Goal: Task Accomplishment & Management: Use online tool/utility

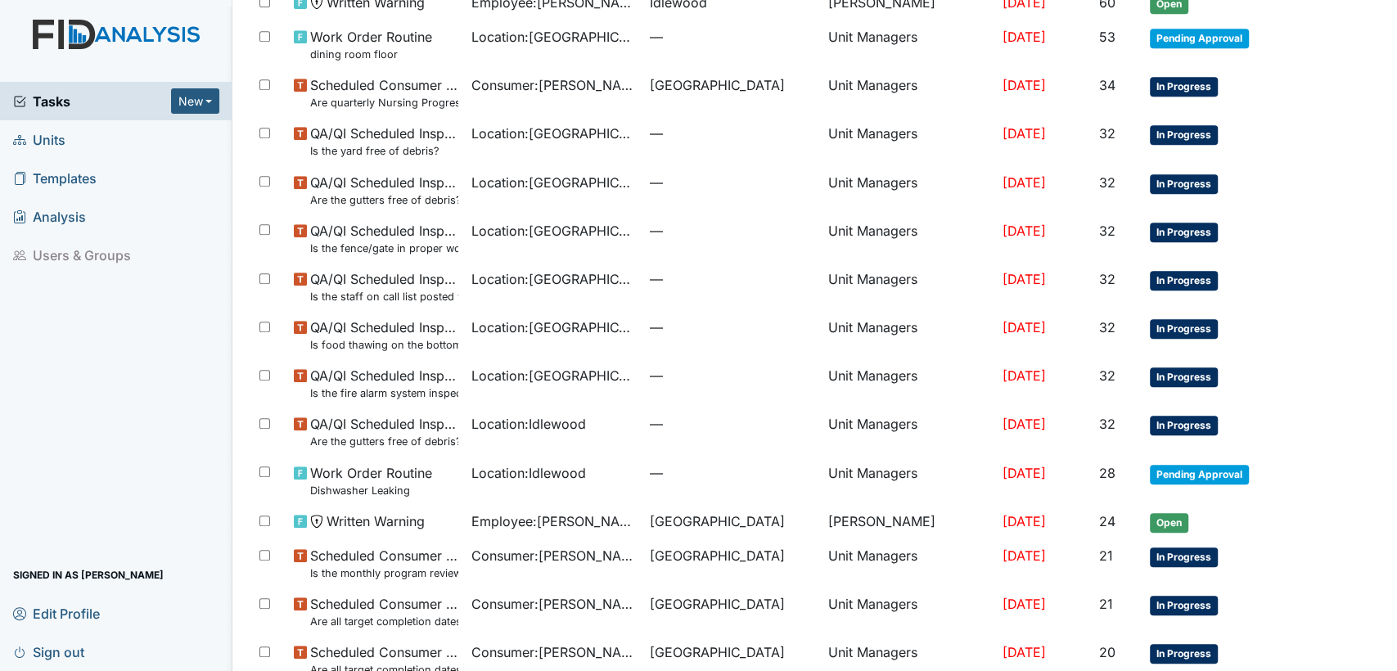
scroll to position [580, 0]
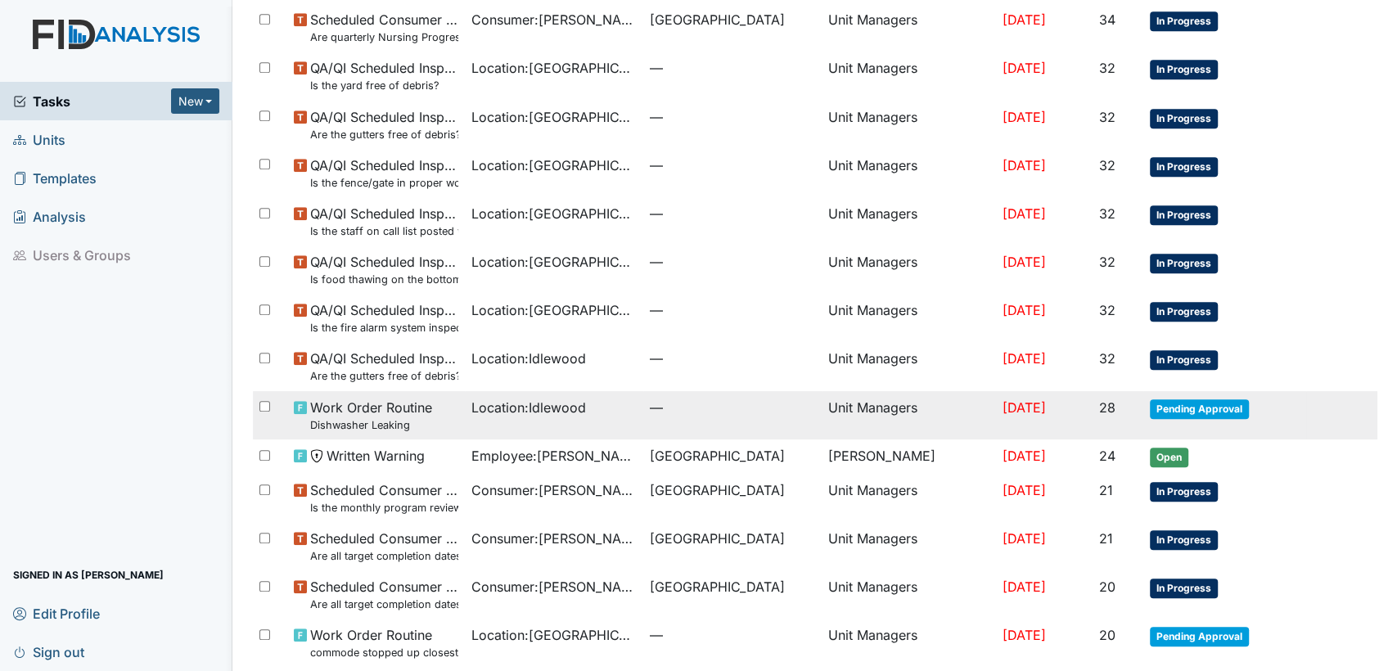
click at [1192, 401] on span "Pending Approval" at bounding box center [1199, 409] width 99 height 20
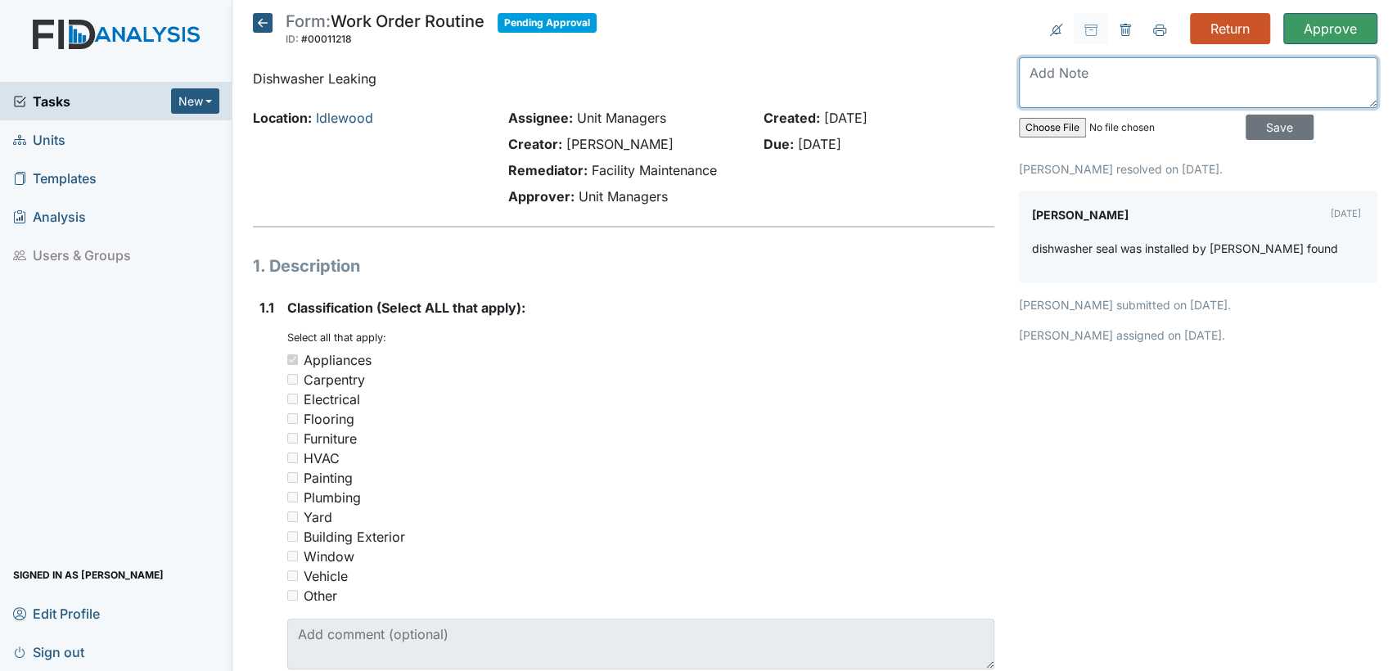
click at [1172, 99] on textarea at bounding box center [1198, 82] width 358 height 51
type textarea "W"
type textarea "washing machine is now not working at al."
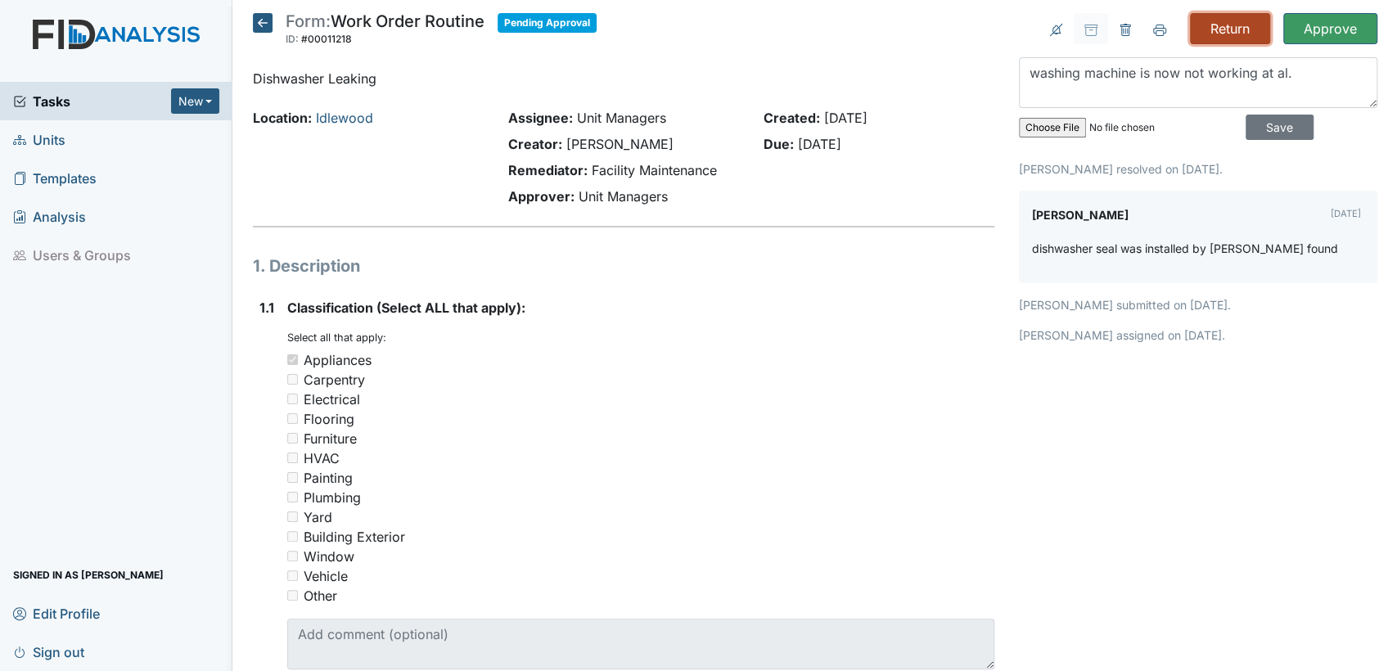
click at [1229, 38] on input "Return" at bounding box center [1230, 28] width 80 height 31
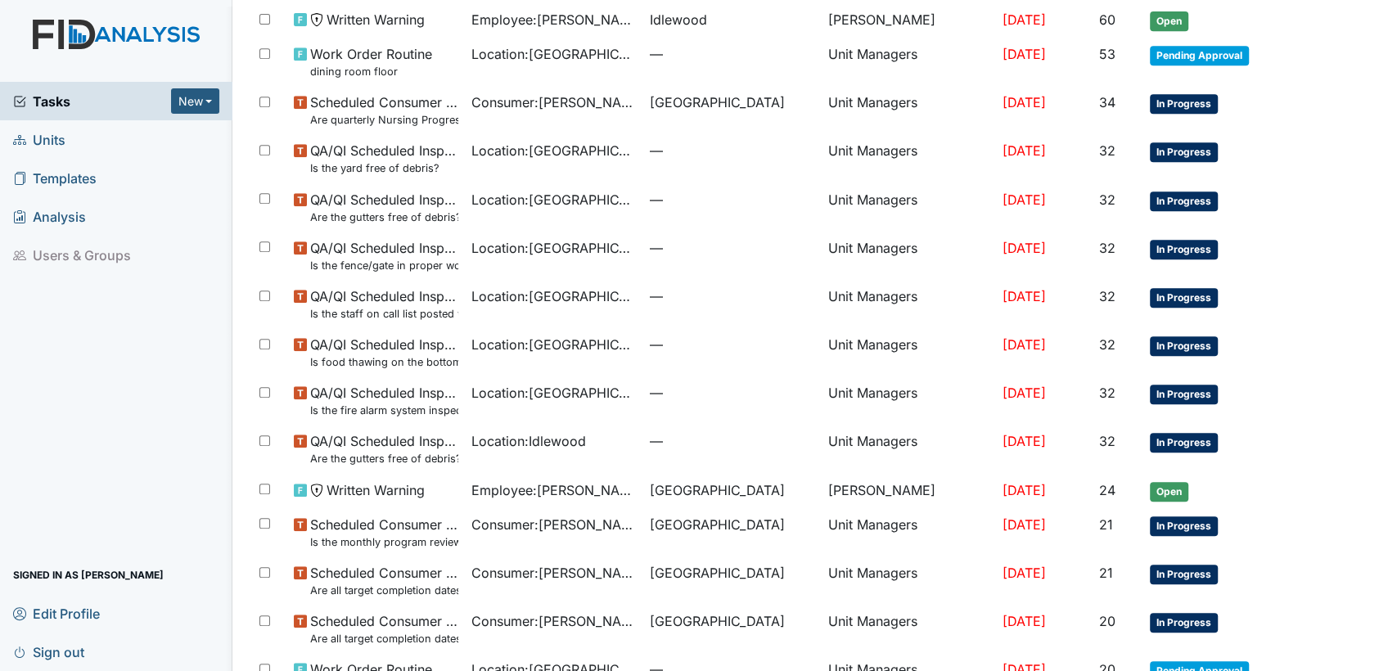
scroll to position [647, 0]
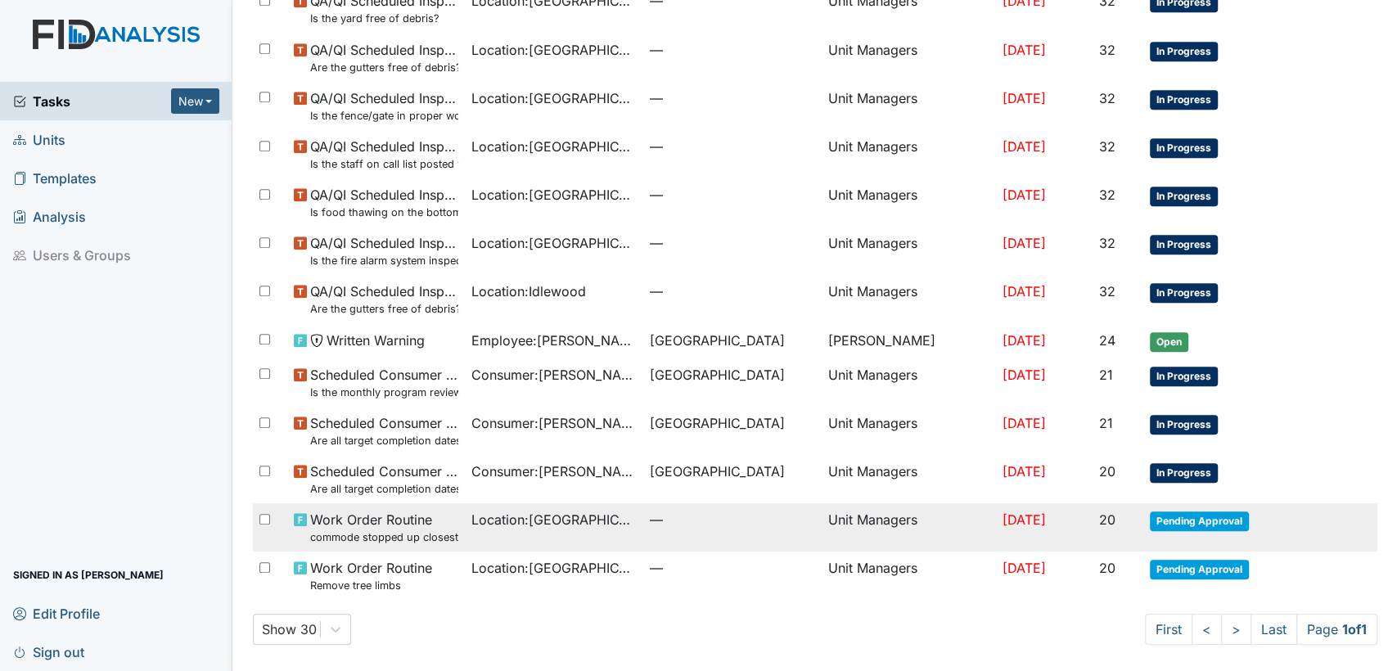
click at [1182, 516] on span "Pending Approval" at bounding box center [1199, 522] width 99 height 20
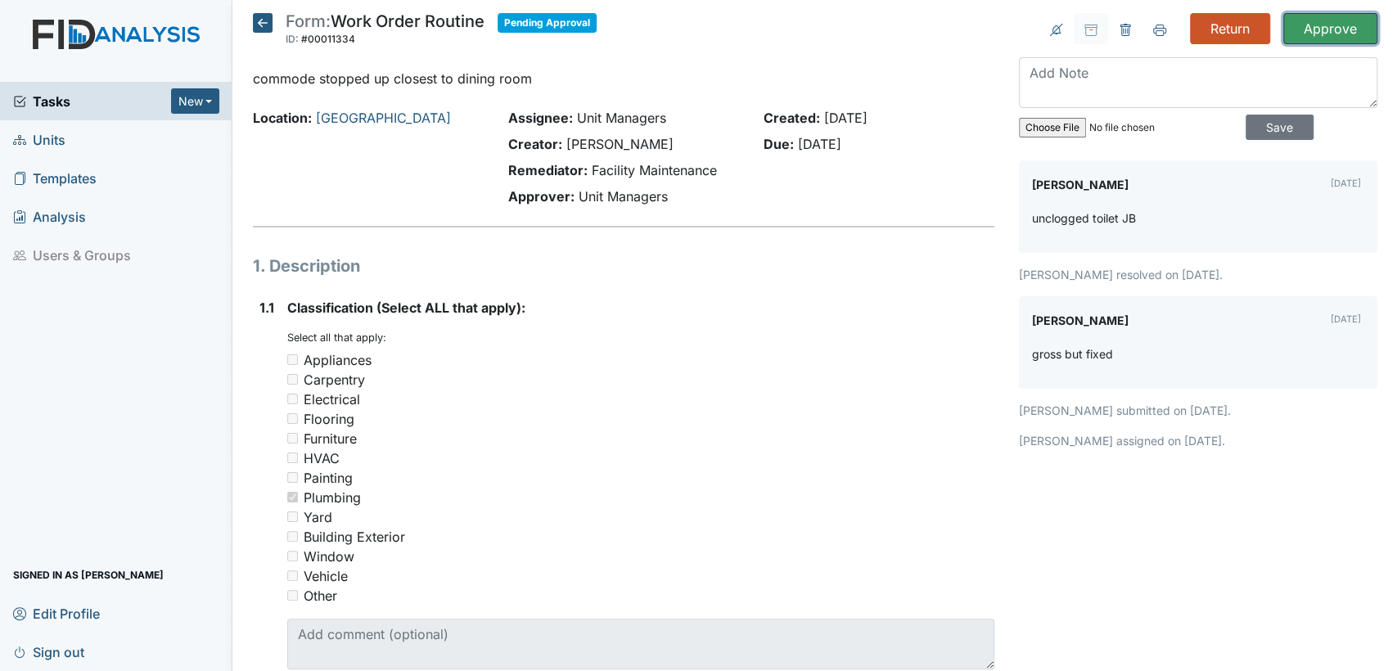
click at [1283, 29] on input "Approve" at bounding box center [1330, 28] width 94 height 31
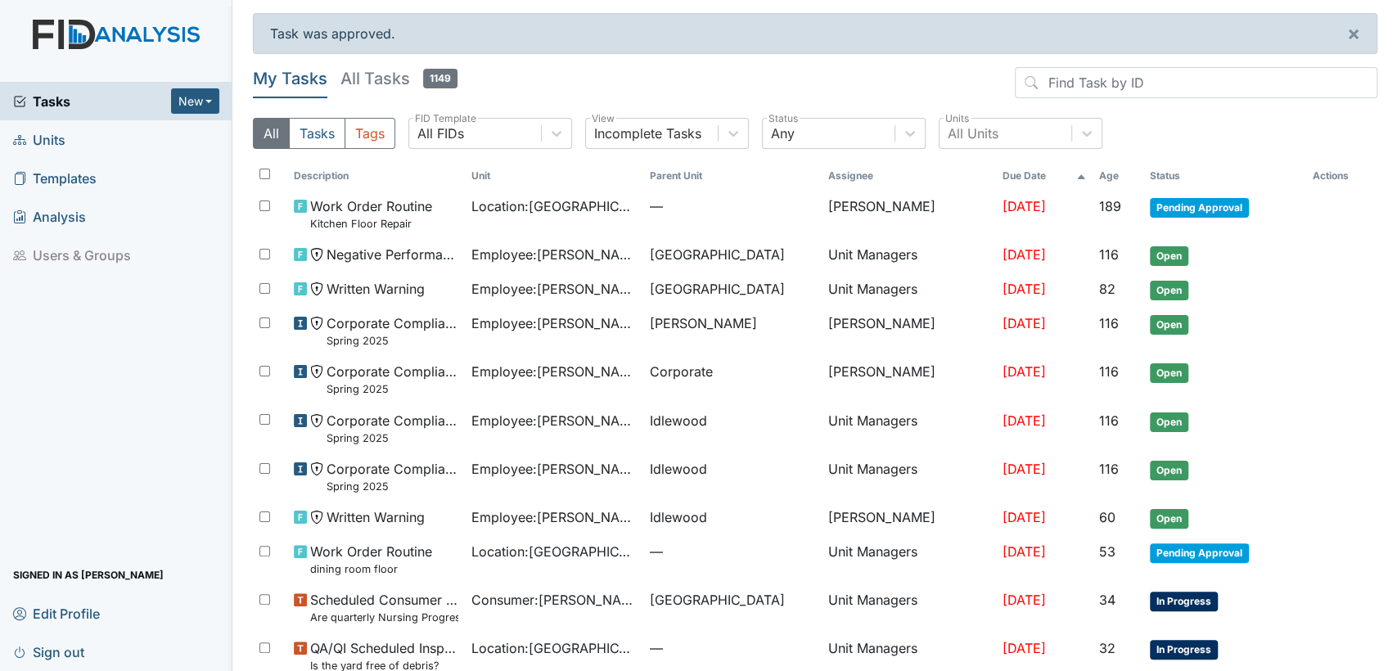
drag, startPoint x: 1382, startPoint y: 211, endPoint x: 1382, endPoint y: 330, distance: 118.7
click at [1382, 330] on main "Task was approved. × My Tasks All Tasks 1149 All Tasks Tags All FIDs FID Templa…" at bounding box center [815, 335] width 1165 height 671
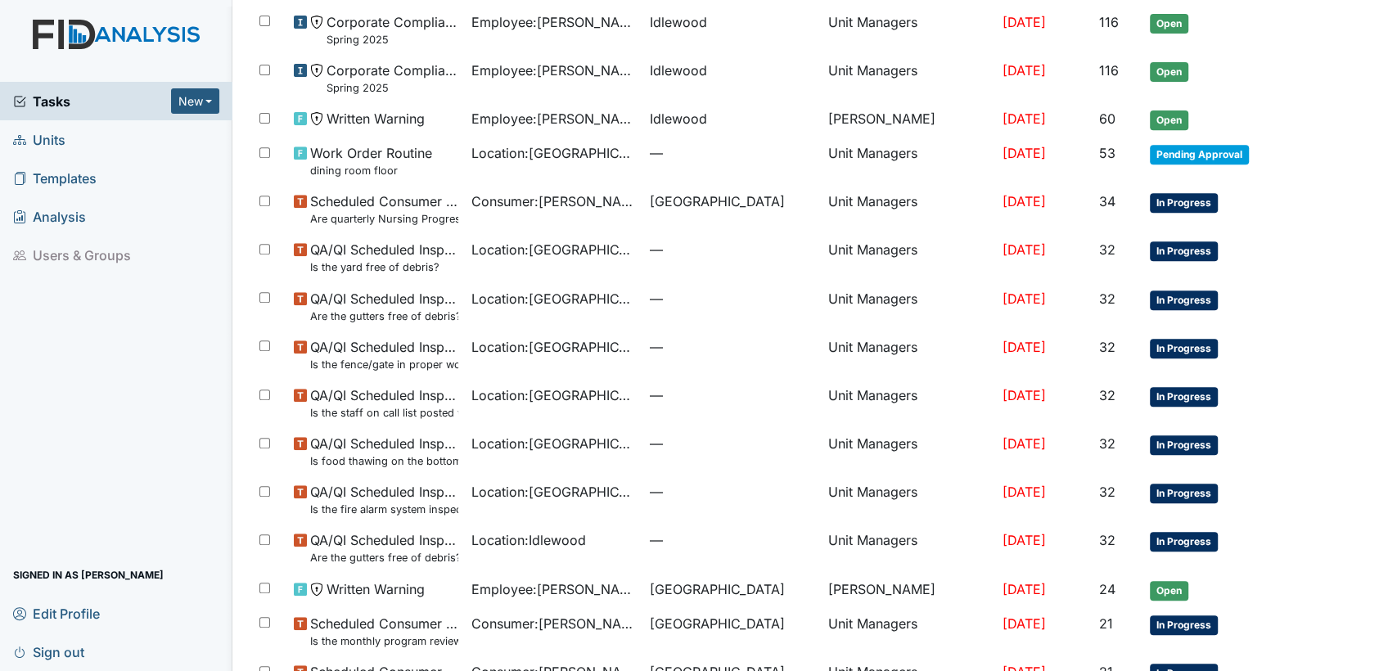
scroll to position [402, 0]
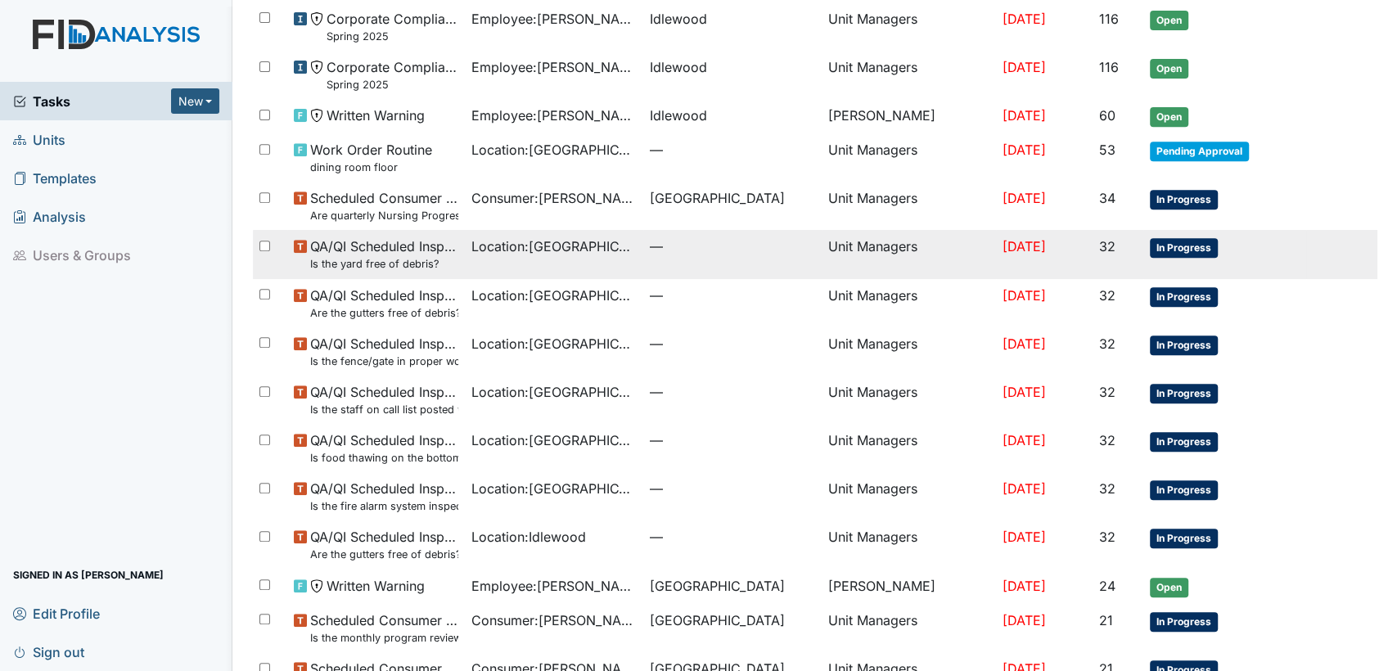
click at [1150, 243] on span "In Progress" at bounding box center [1184, 248] width 68 height 20
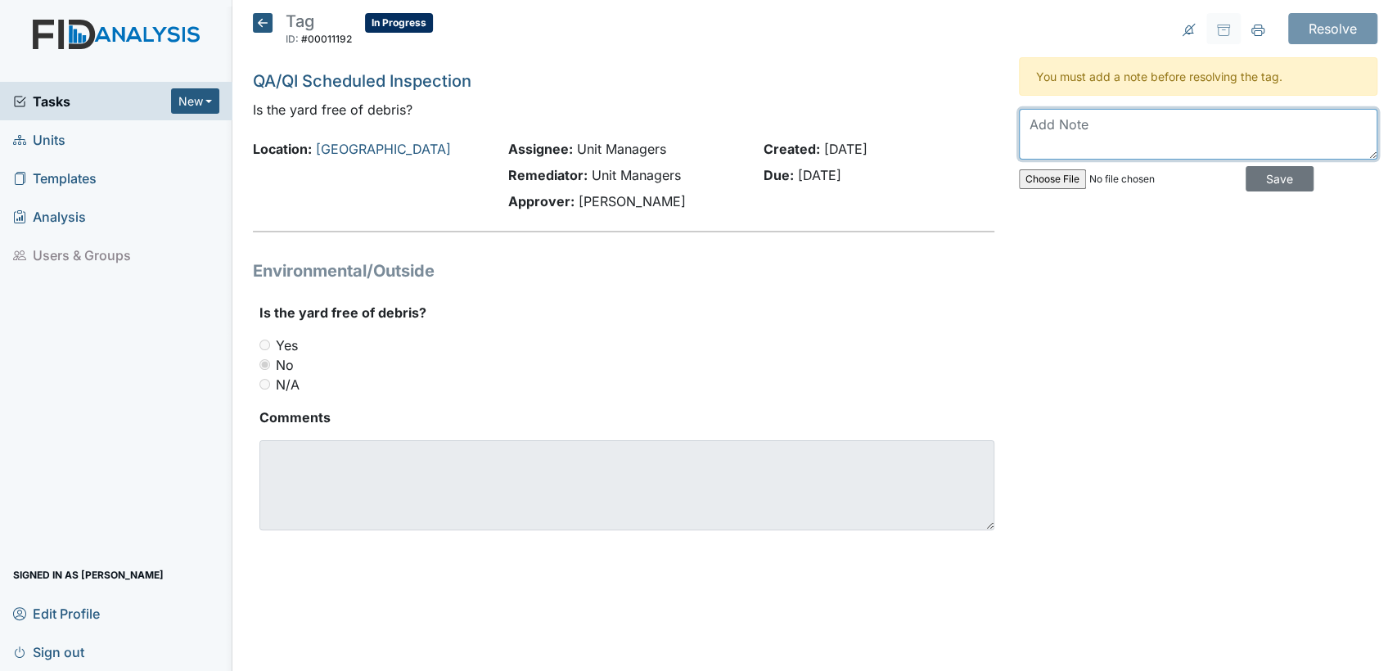
click at [1069, 136] on textarea at bounding box center [1198, 134] width 358 height 51
type textarea "work was submitted"
click at [1246, 178] on input "Save" at bounding box center [1280, 178] width 68 height 25
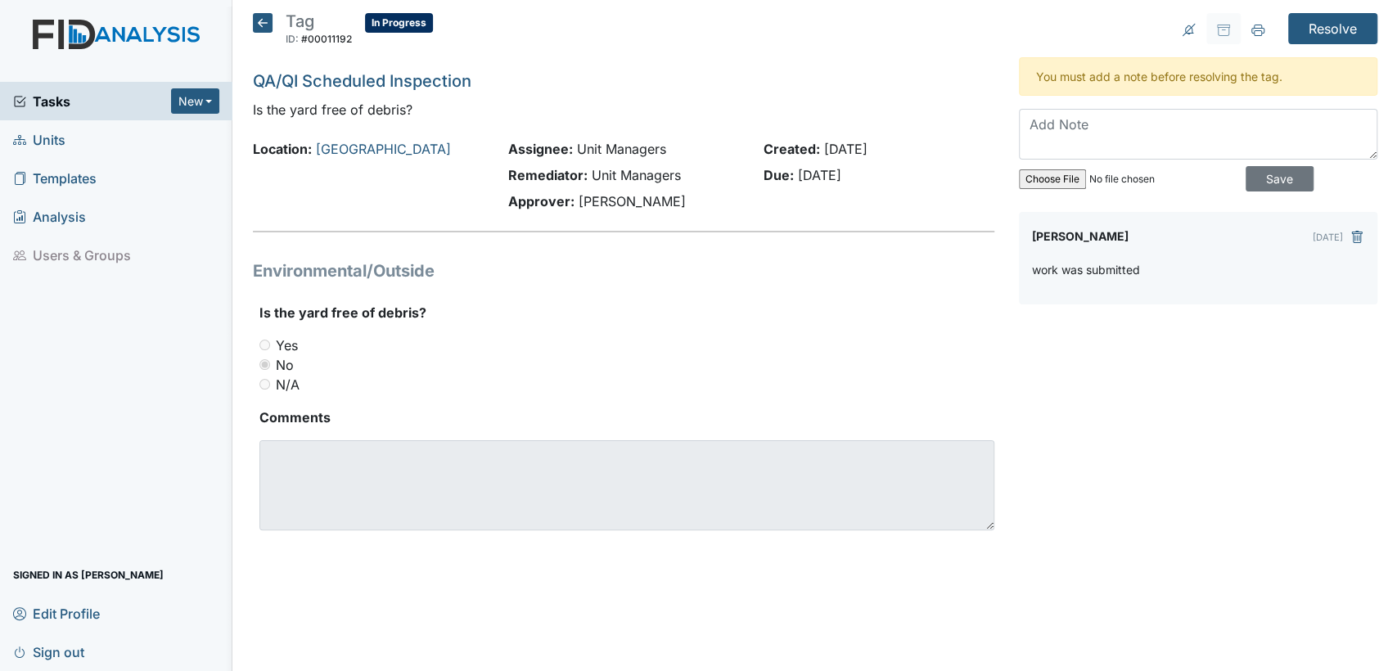
click at [1307, 46] on div "Resolve Archive Task × Are you sure you want to archive this task? It will appe…" at bounding box center [1198, 291] width 383 height 557
click at [1309, 39] on input "Resolve" at bounding box center [1332, 28] width 89 height 31
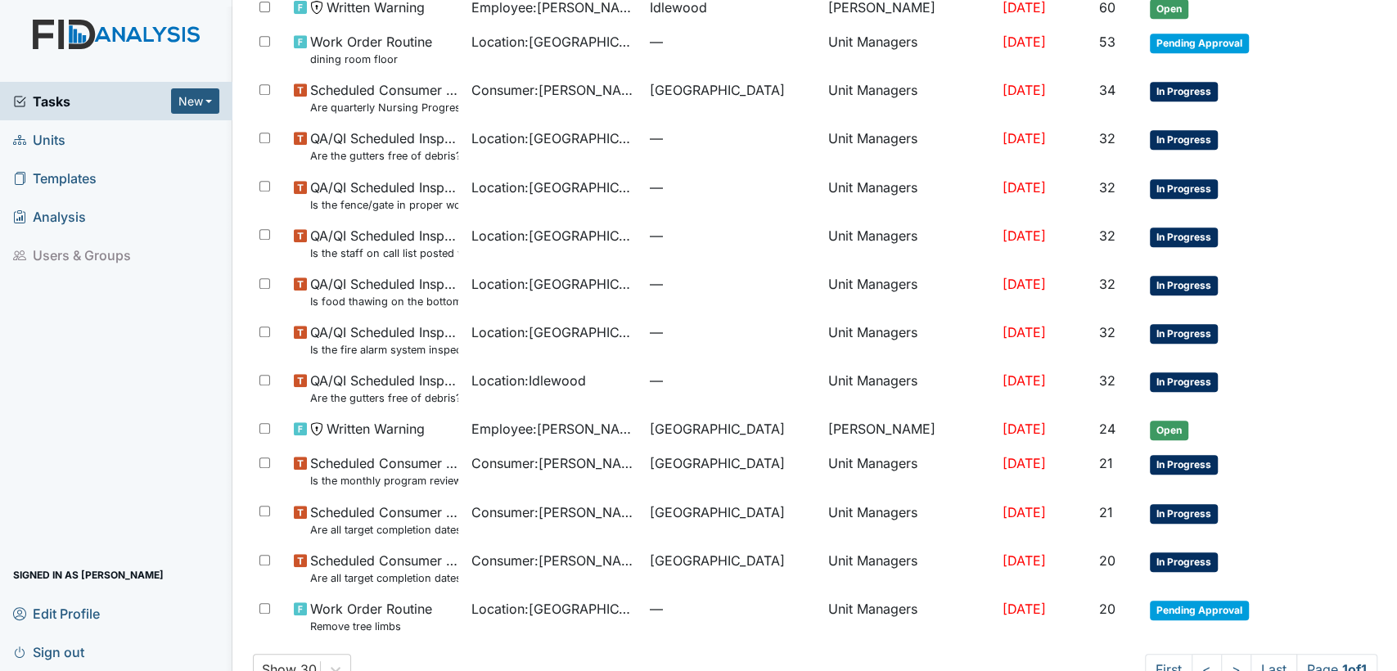
scroll to position [550, 0]
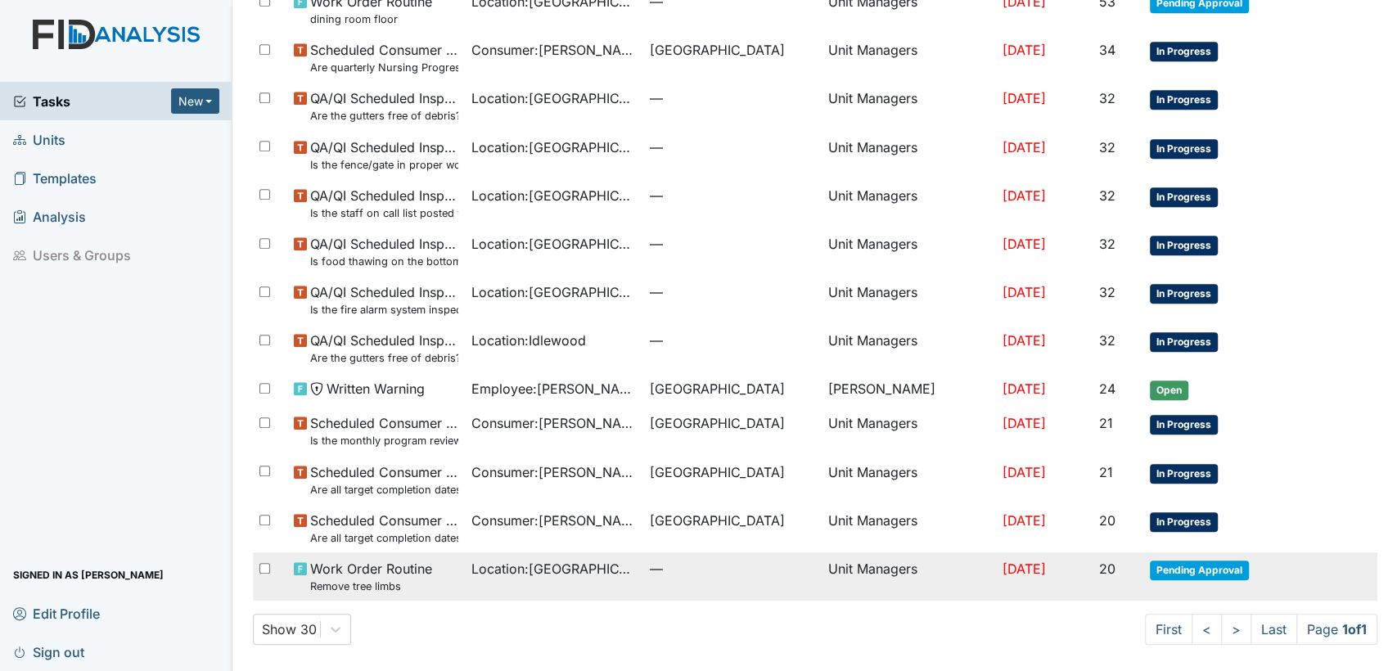
click at [1193, 566] on span "Pending Approval" at bounding box center [1199, 571] width 99 height 20
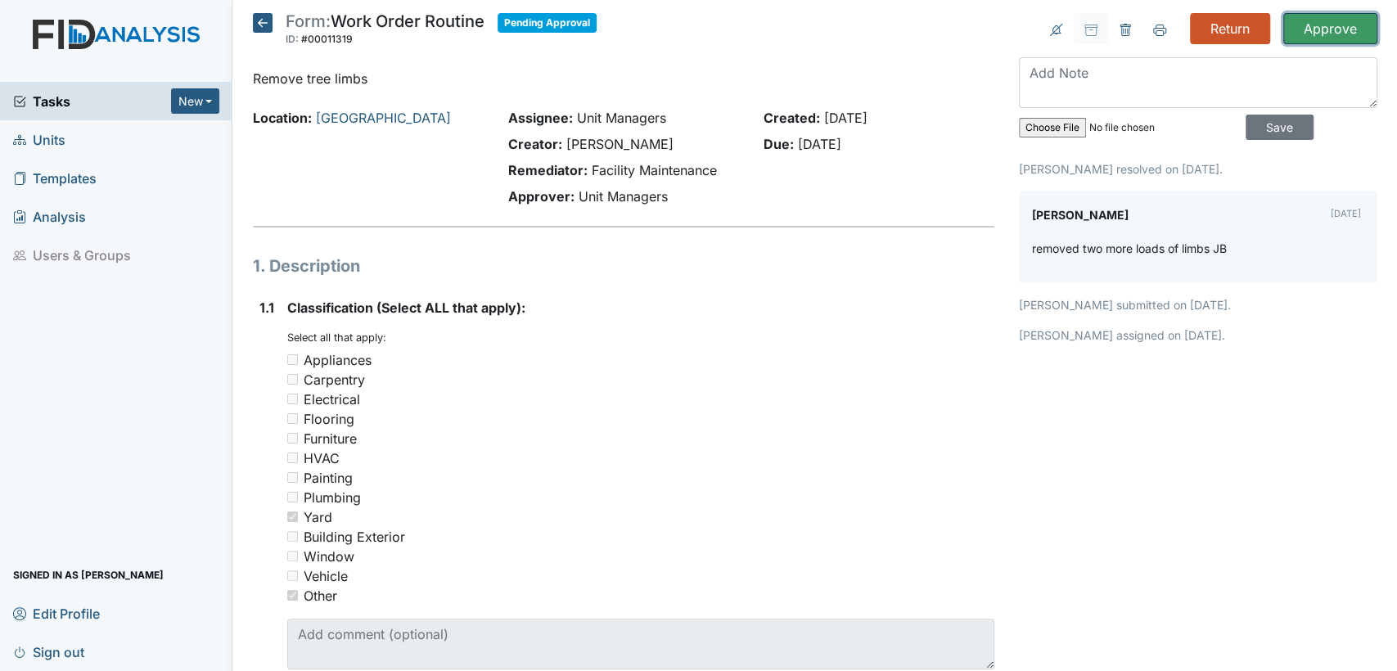
click at [1304, 25] on input "Approve" at bounding box center [1330, 28] width 94 height 31
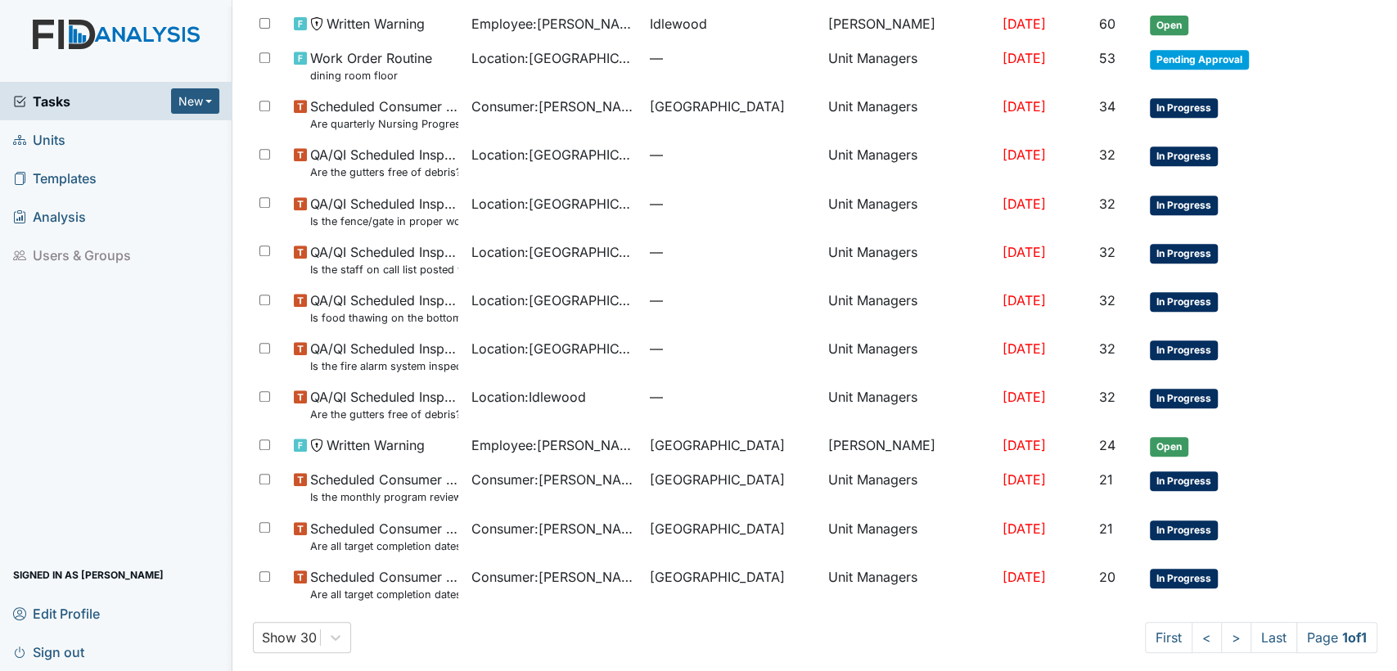
scroll to position [502, 0]
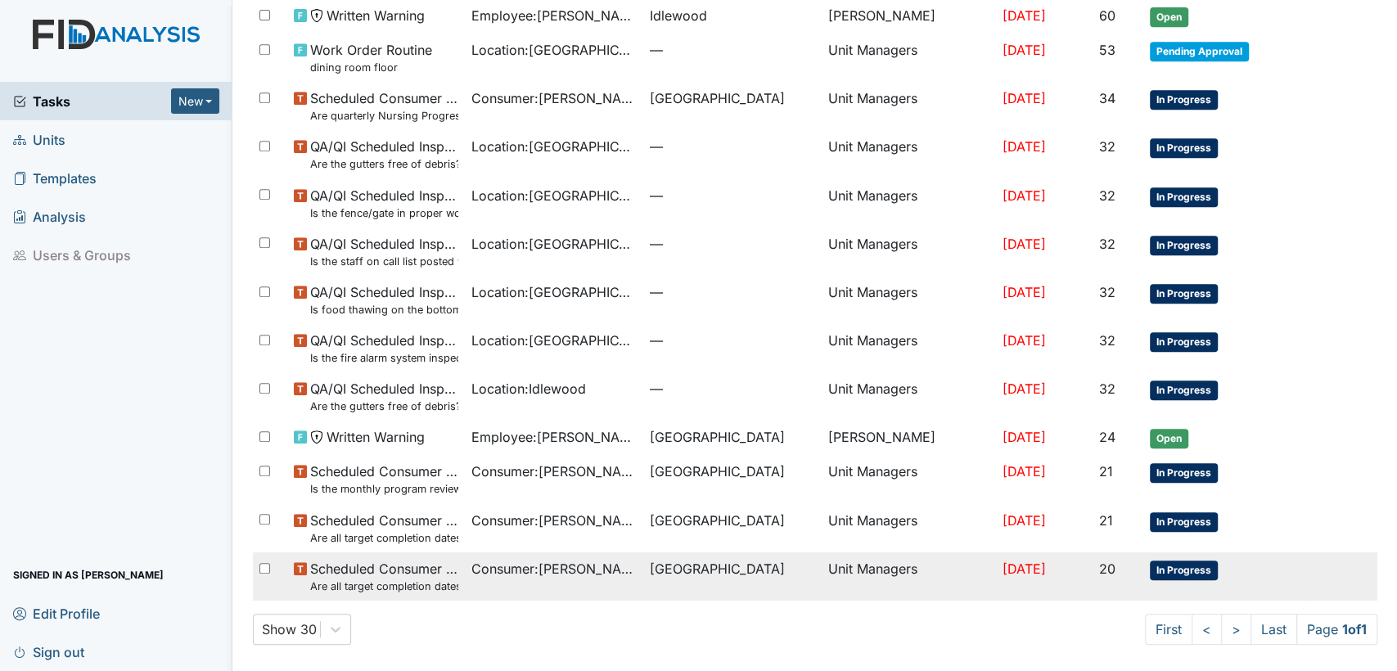
click at [1161, 563] on span "In Progress" at bounding box center [1184, 571] width 68 height 20
